Goal: Information Seeking & Learning: Learn about a topic

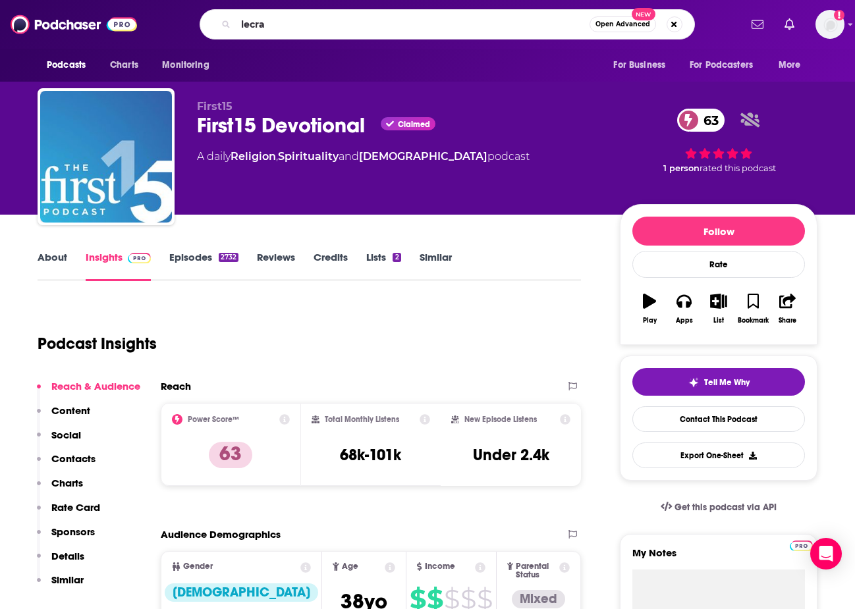
type input "lecrae"
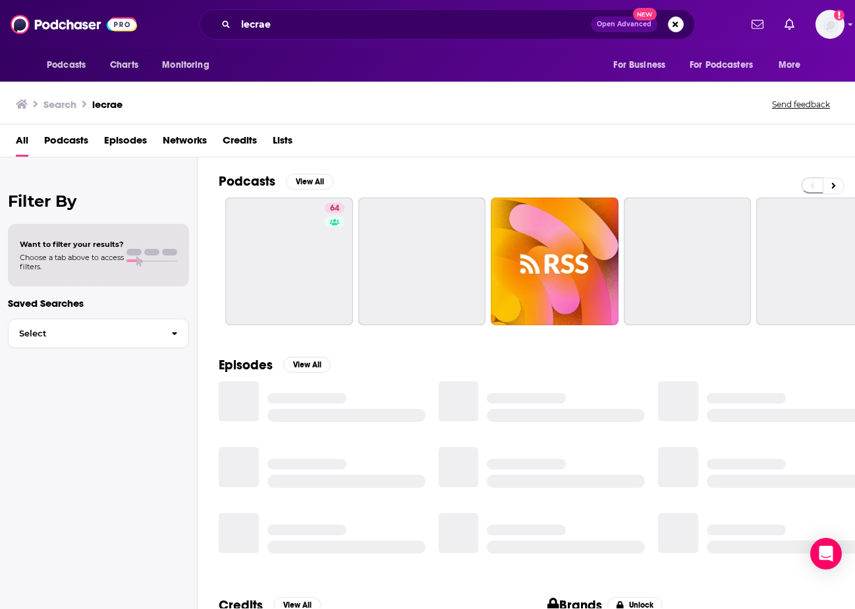
click at [134, 140] on span "Episodes" at bounding box center [125, 143] width 43 height 27
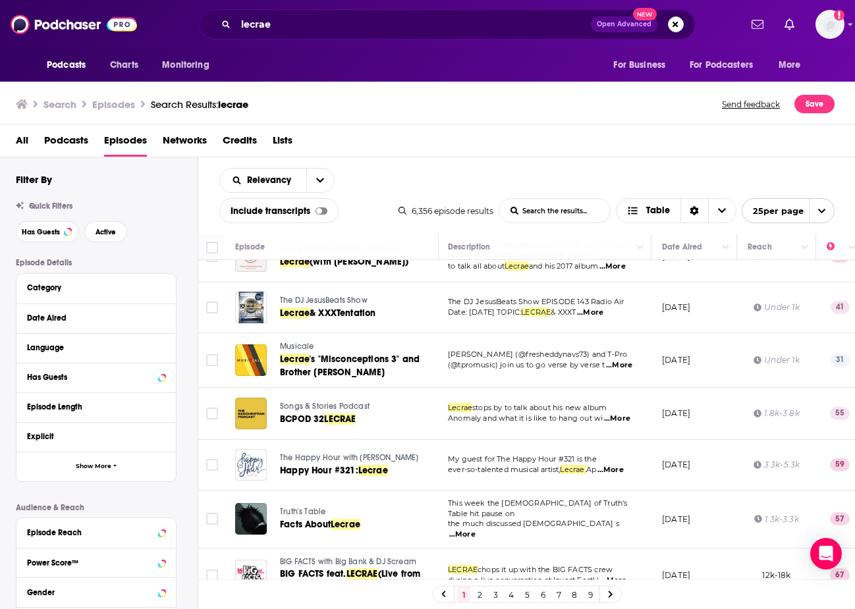
scroll to position [969, 1]
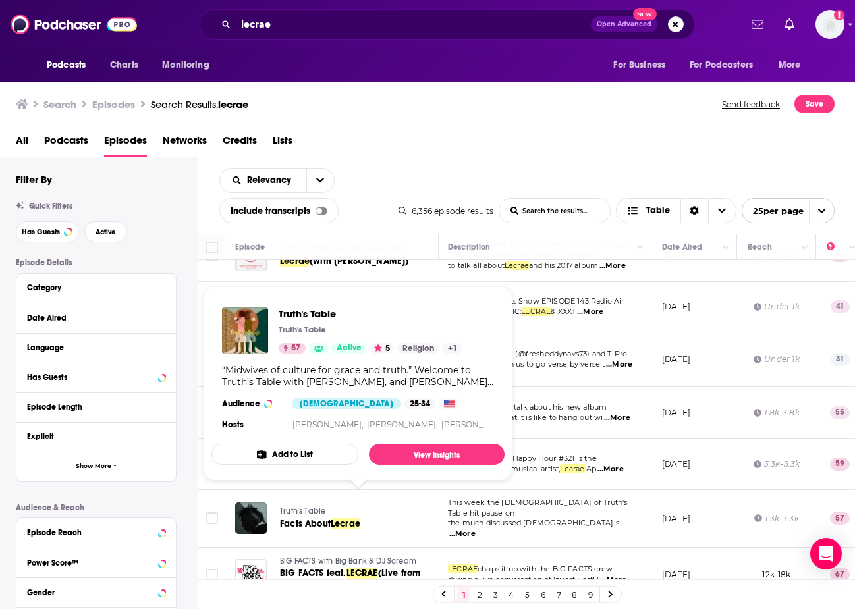
click at [293, 506] on span "Truth's Table" at bounding box center [302, 510] width 45 height 9
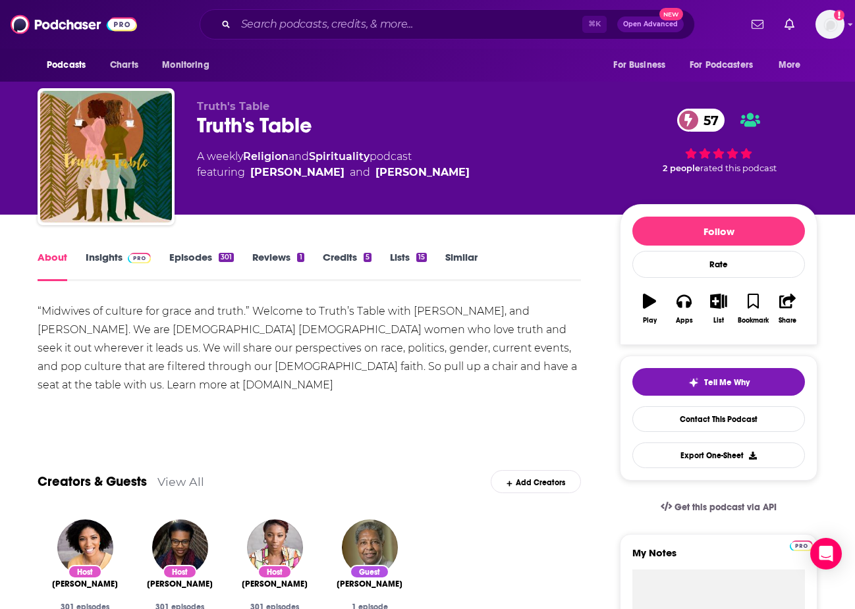
click at [188, 261] on link "Episodes 301" at bounding box center [201, 266] width 65 height 30
